Goal: Task Accomplishment & Management: Manage account settings

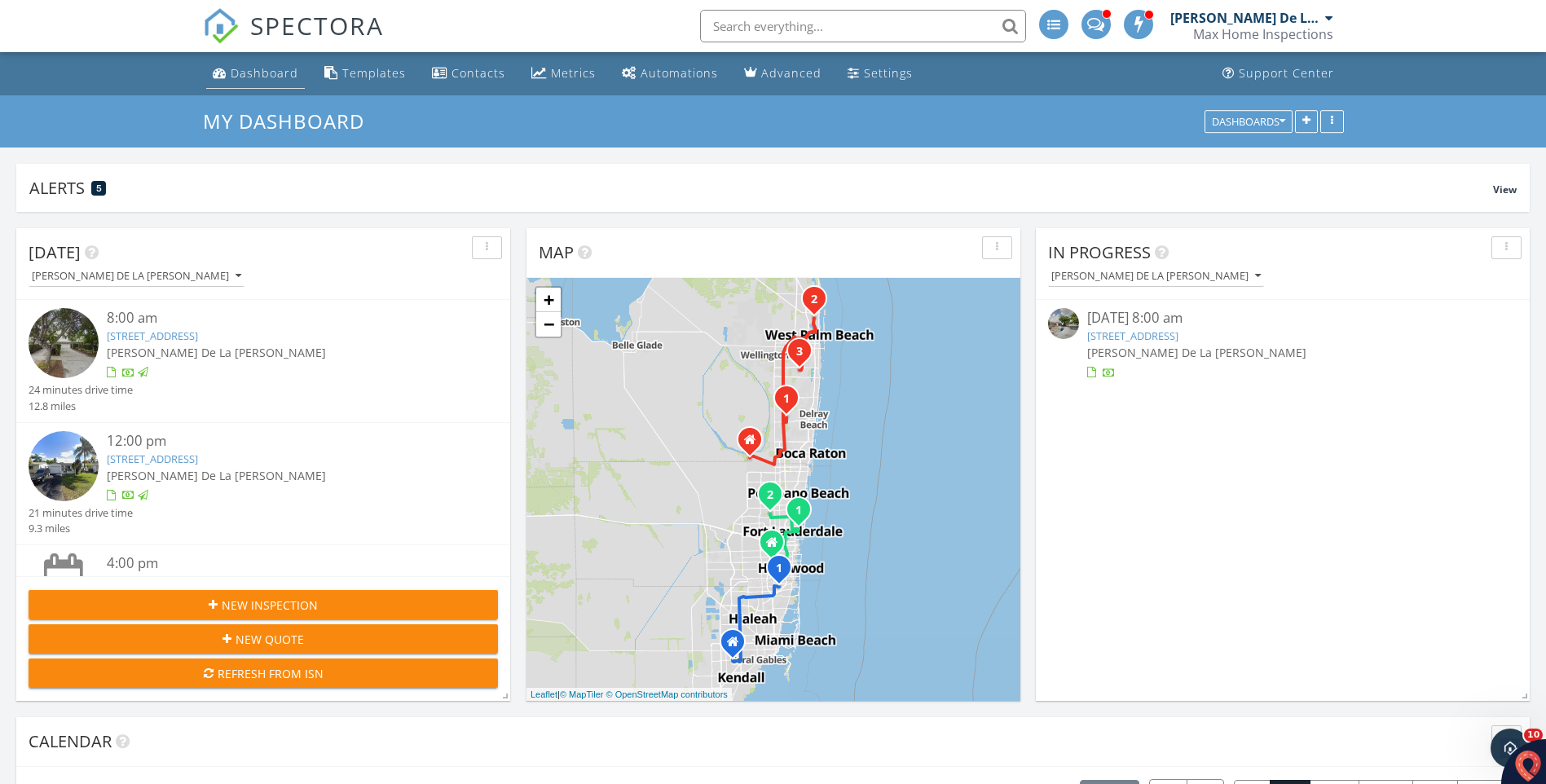
click at [254, 63] on link "Dashboard" at bounding box center [255, 74] width 99 height 30
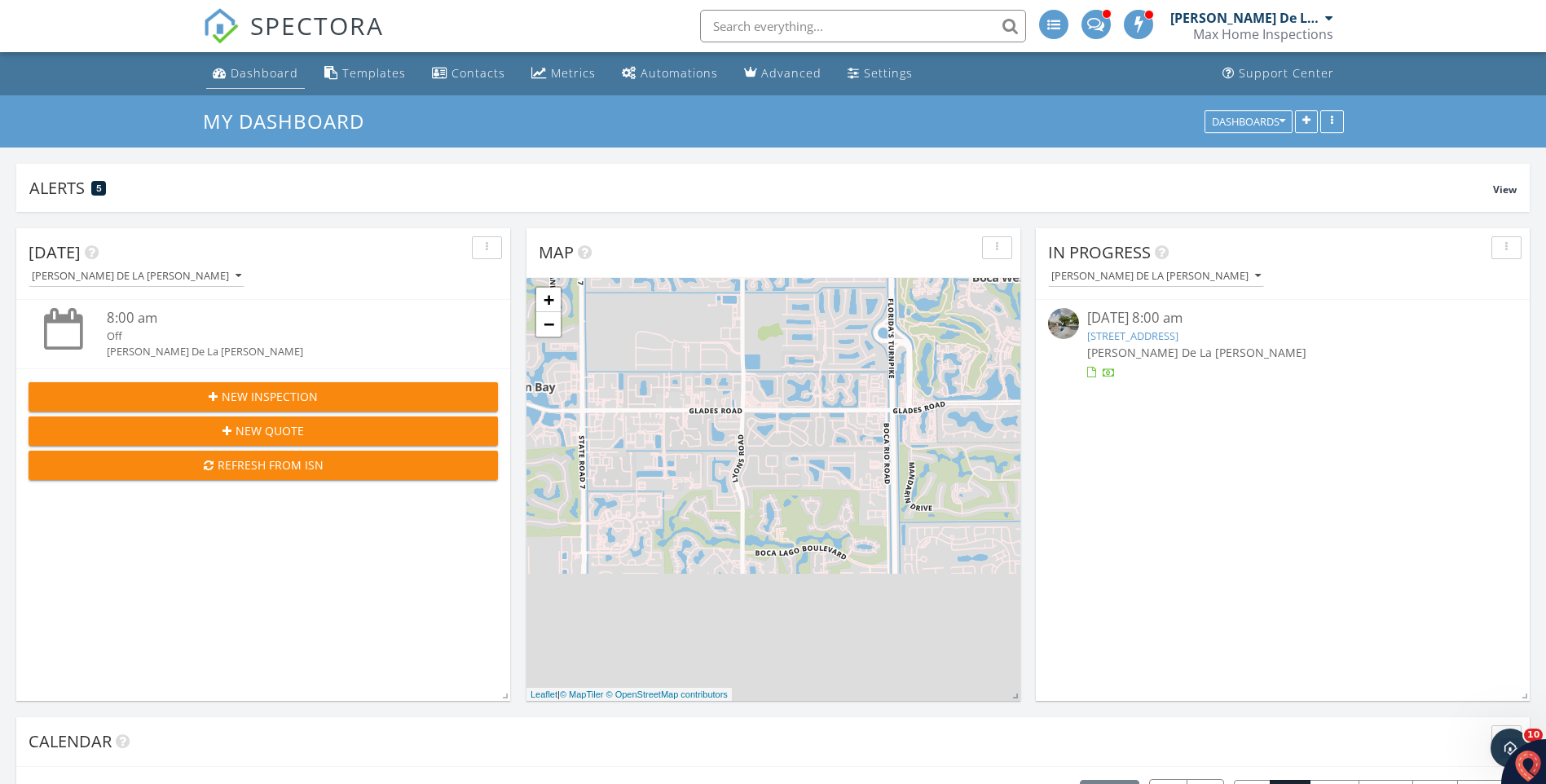
click at [253, 62] on link "Dashboard" at bounding box center [255, 74] width 99 height 30
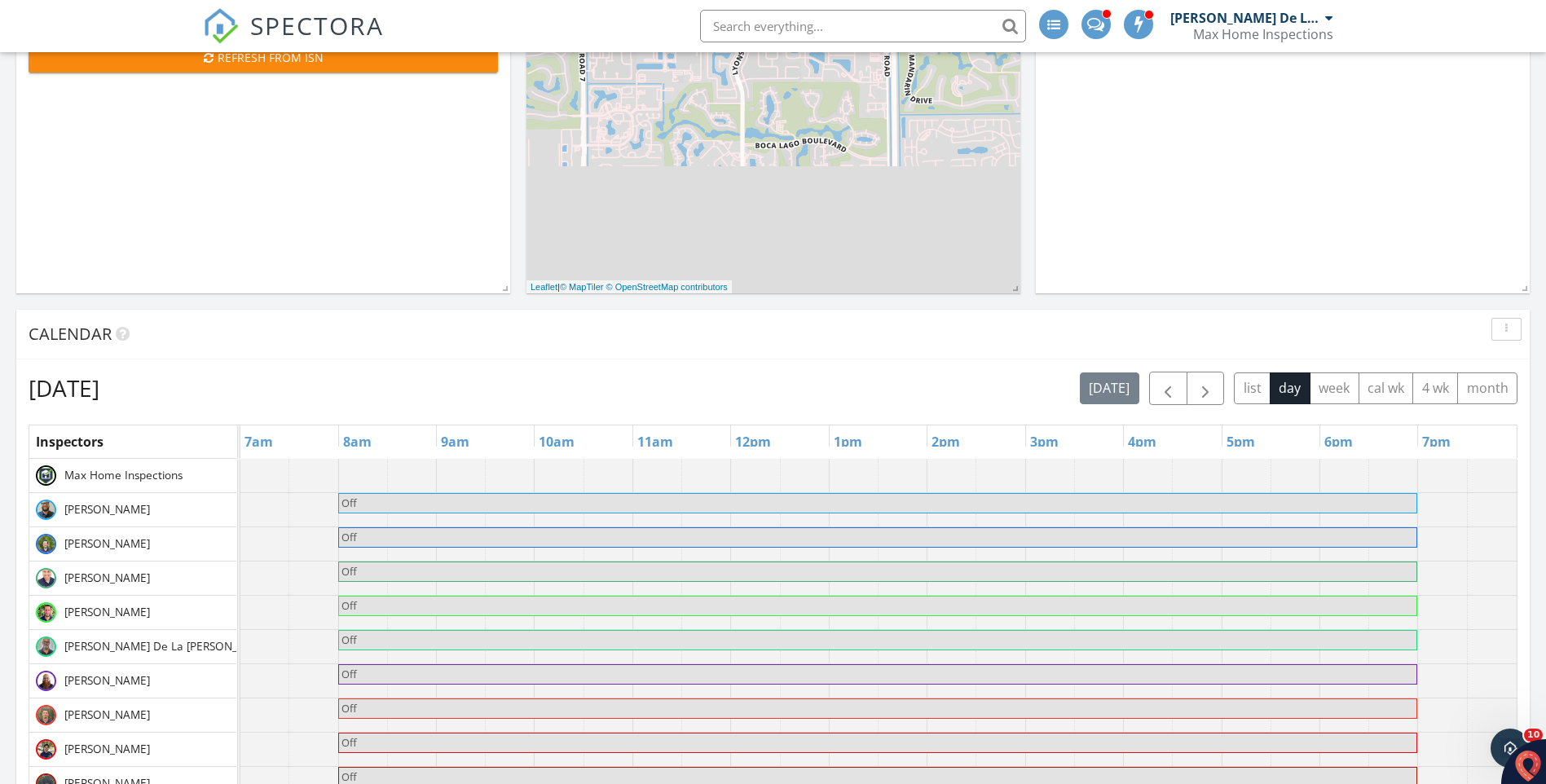
scroll to position [571, 0]
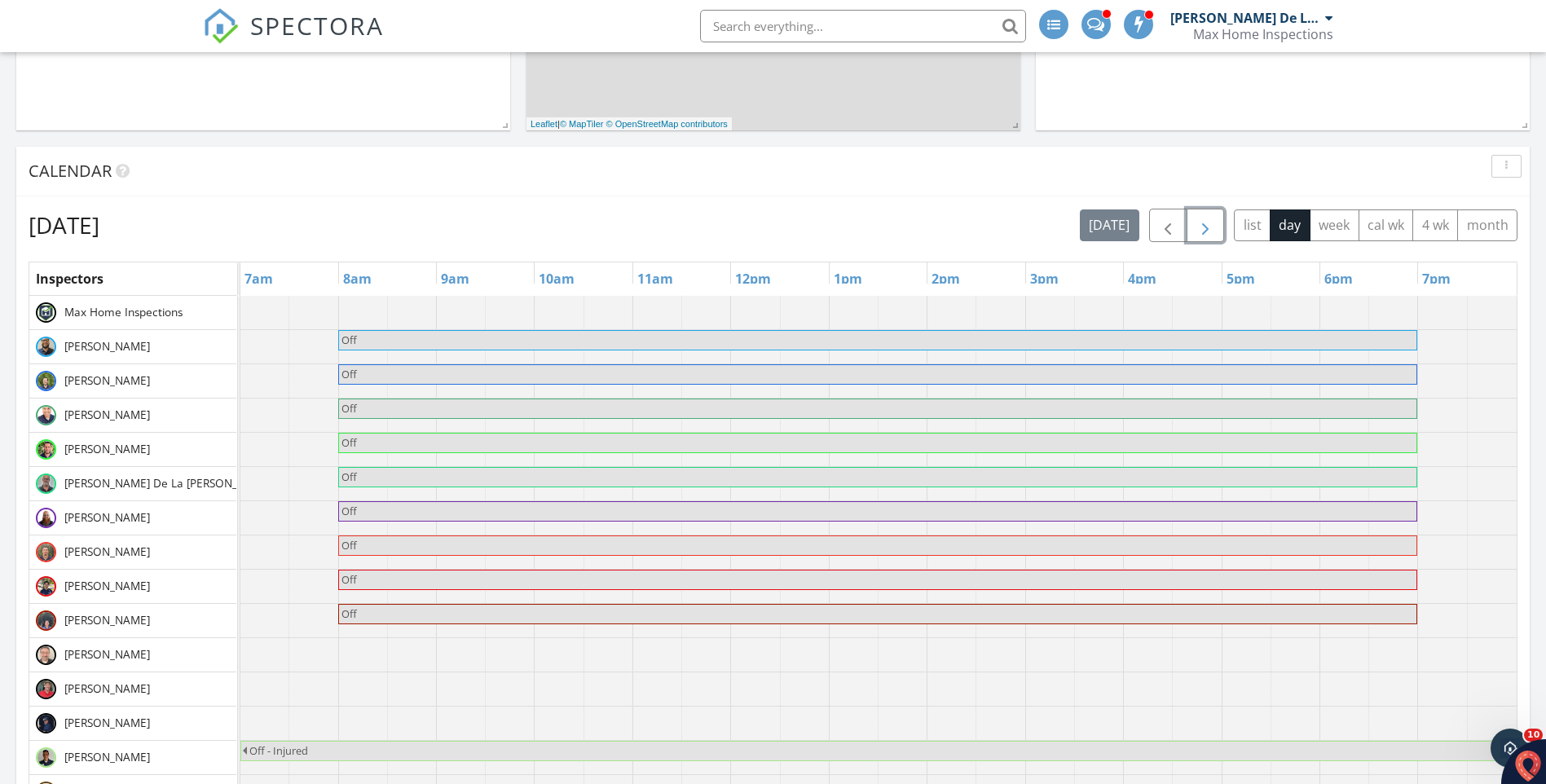
click at [1203, 229] on span "button" at bounding box center [1206, 226] width 20 height 20
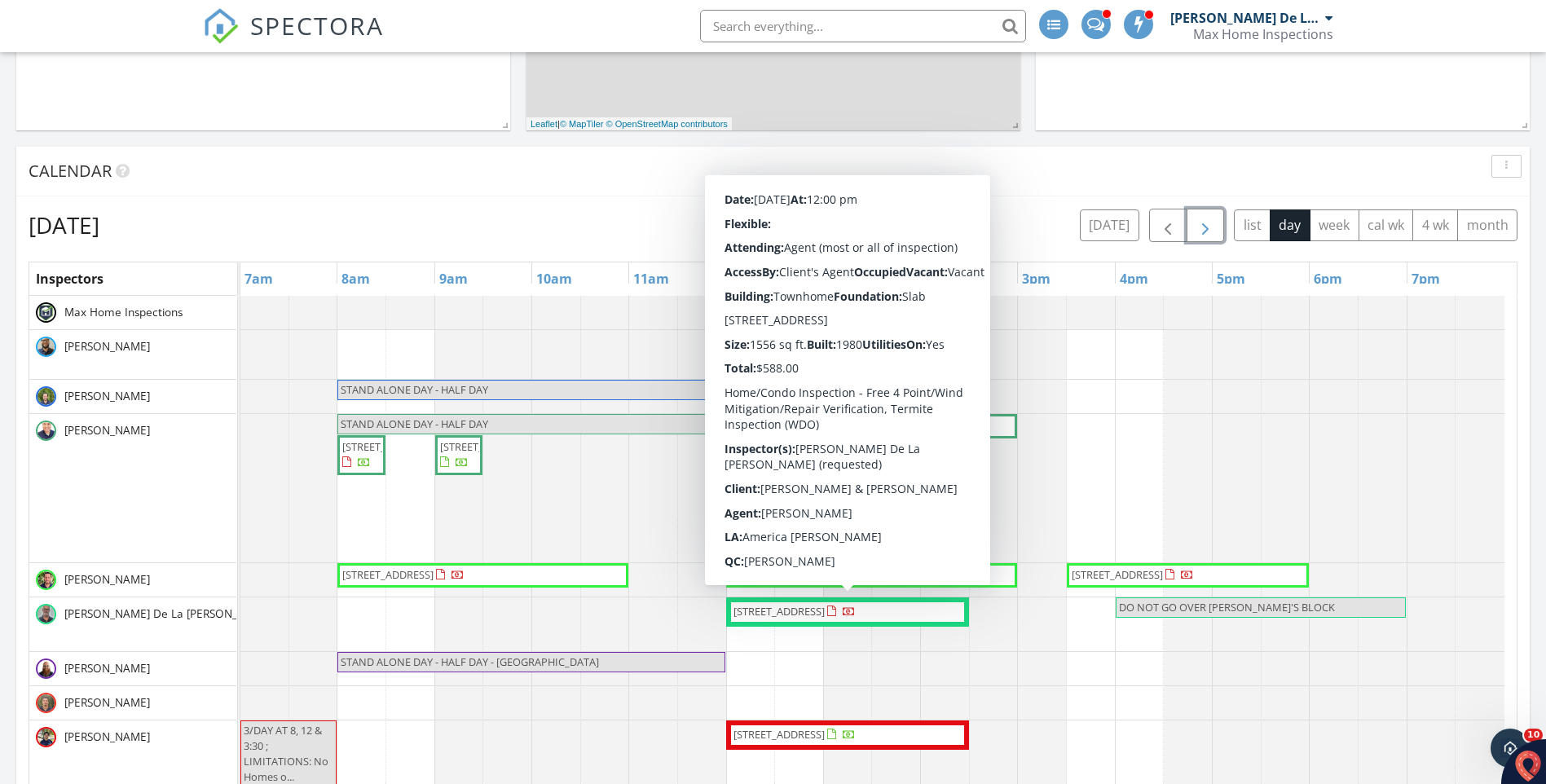
click at [825, 612] on span "2659 NW 42nd Ave, Coconut Creek 33066" at bounding box center [780, 612] width 91 height 15
